Goal: Task Accomplishment & Management: Manage account settings

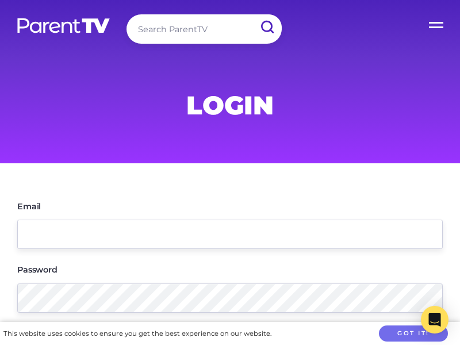
scroll to position [37, 0]
